Goal: Navigation & Orientation: Find specific page/section

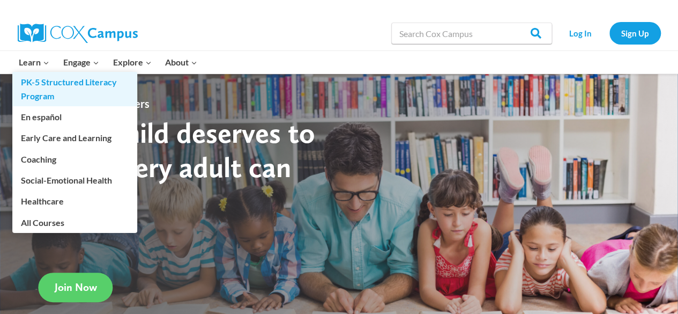
click at [54, 81] on link "PK-5 Structured Literacy Program" at bounding box center [74, 89] width 125 height 34
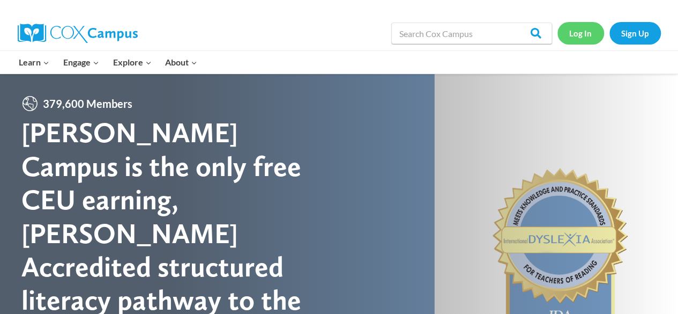
click at [576, 28] on link "Log In" at bounding box center [580, 33] width 47 height 22
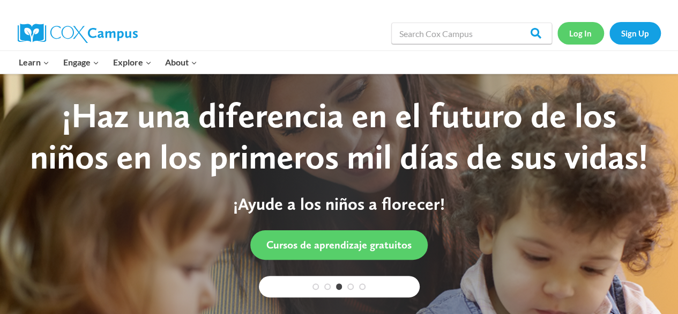
click at [585, 43] on link "Log In" at bounding box center [580, 33] width 47 height 22
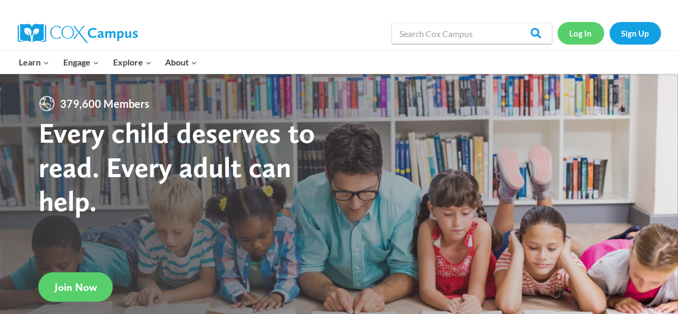
click at [593, 34] on link "Log In" at bounding box center [580, 33] width 47 height 22
